Goal: Find specific page/section: Find specific page/section

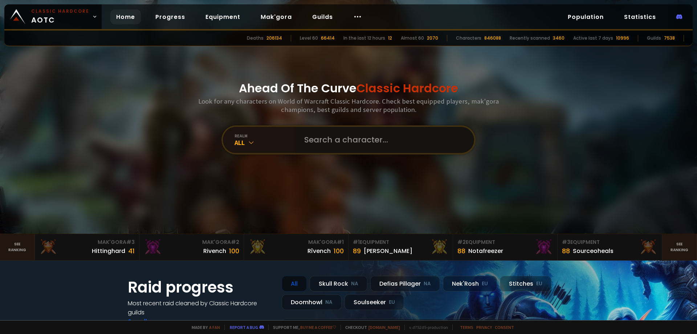
click at [309, 145] on input "text" at bounding box center [383, 140] width 166 height 26
paste input "Jakesouli"
type input "Jakesouli"
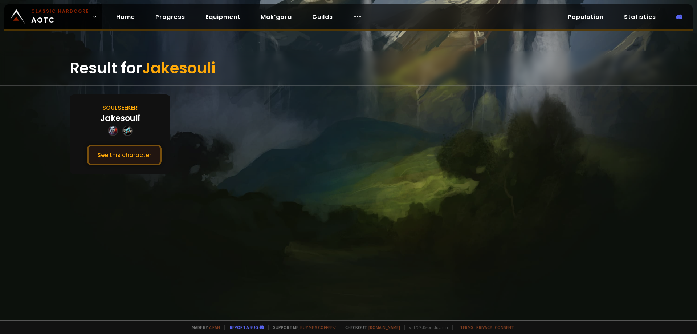
click at [131, 157] on button "See this character" at bounding box center [124, 155] width 74 height 21
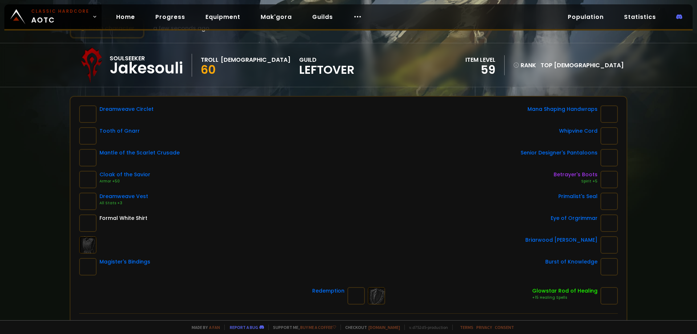
scroll to position [36, 0]
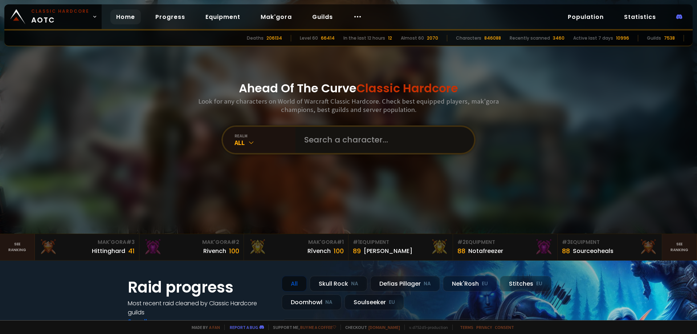
click at [326, 138] on input "text" at bounding box center [383, 140] width 166 height 26
paste input "Festaren"
type input "Festaren"
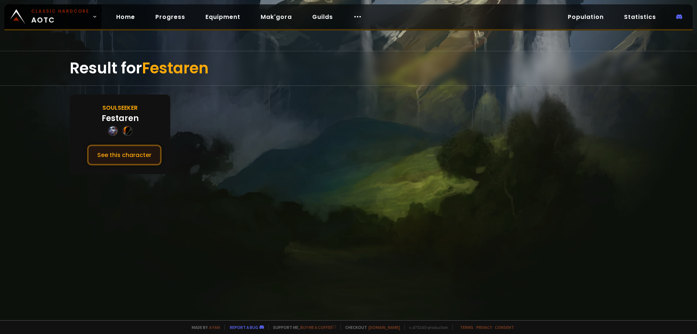
click at [129, 153] on button "See this character" at bounding box center [124, 155] width 74 height 21
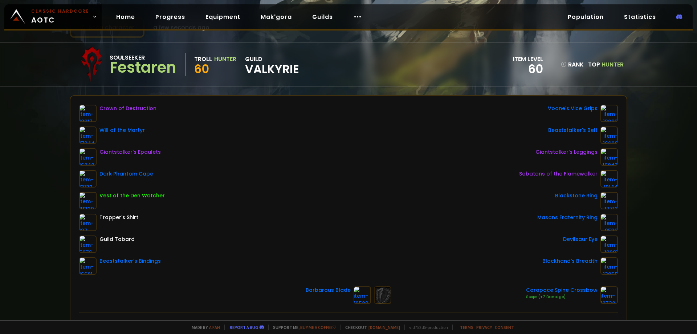
scroll to position [36, 0]
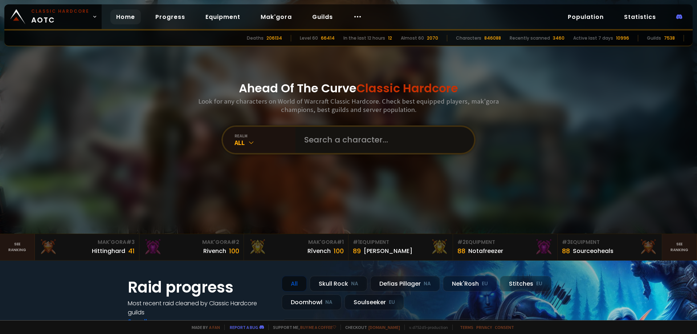
click at [341, 140] on input "text" at bounding box center [383, 140] width 166 height 26
paste input "Barnyb"
type input "Barnyb"
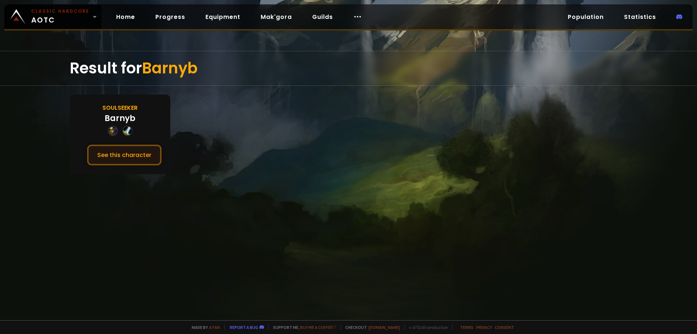
click at [144, 159] on button "See this character" at bounding box center [124, 155] width 74 height 21
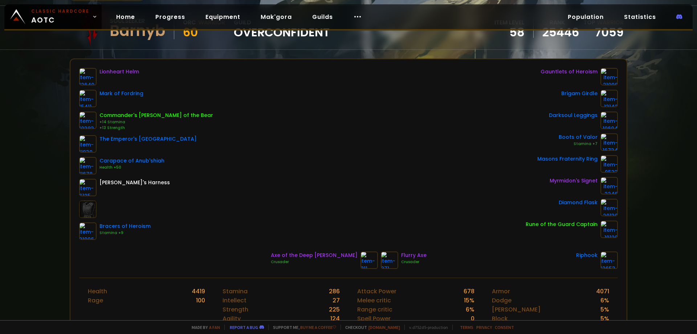
scroll to position [73, 0]
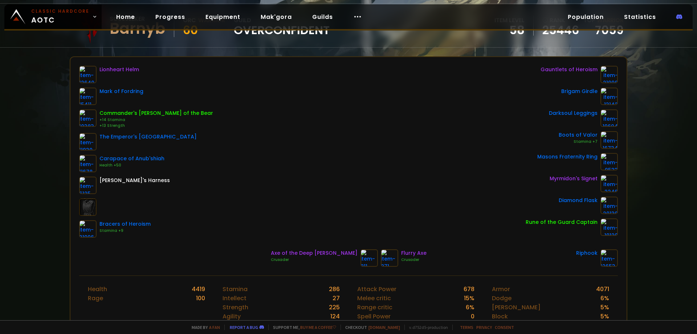
drag, startPoint x: 243, startPoint y: 113, endPoint x: 251, endPoint y: 108, distance: 9.3
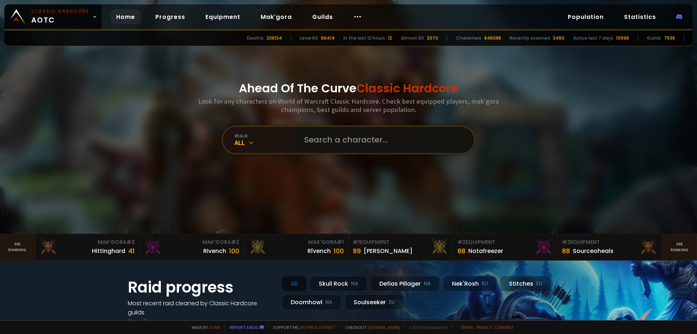
click at [336, 142] on input "text" at bounding box center [383, 140] width 166 height 26
paste input "Sållet"
type input "Sållet"
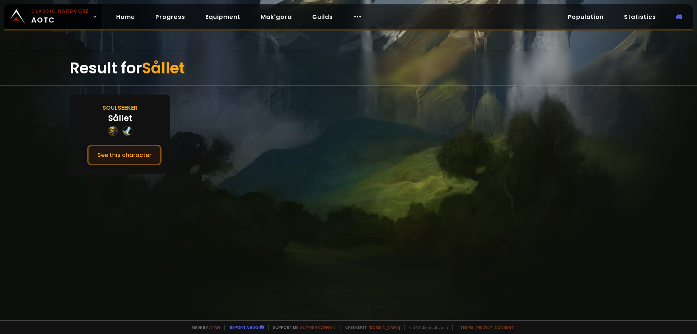
click at [122, 146] on button "See this character" at bounding box center [124, 155] width 74 height 21
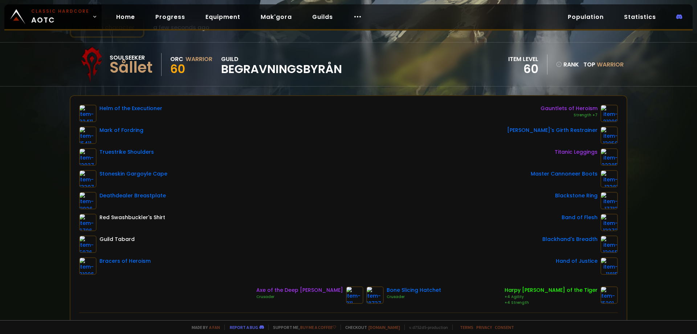
scroll to position [36, 0]
